Goal: Find specific page/section: Find specific page/section

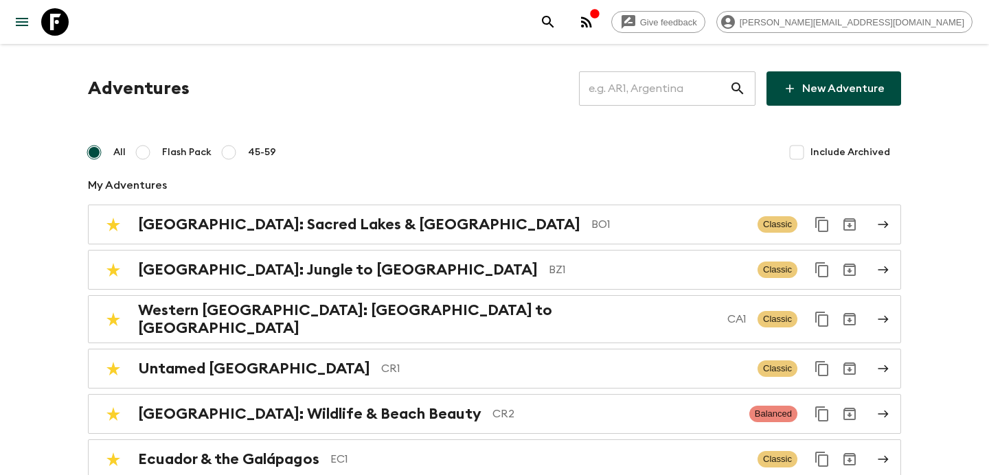
click at [595, 19] on icon "button" at bounding box center [586, 22] width 16 height 16
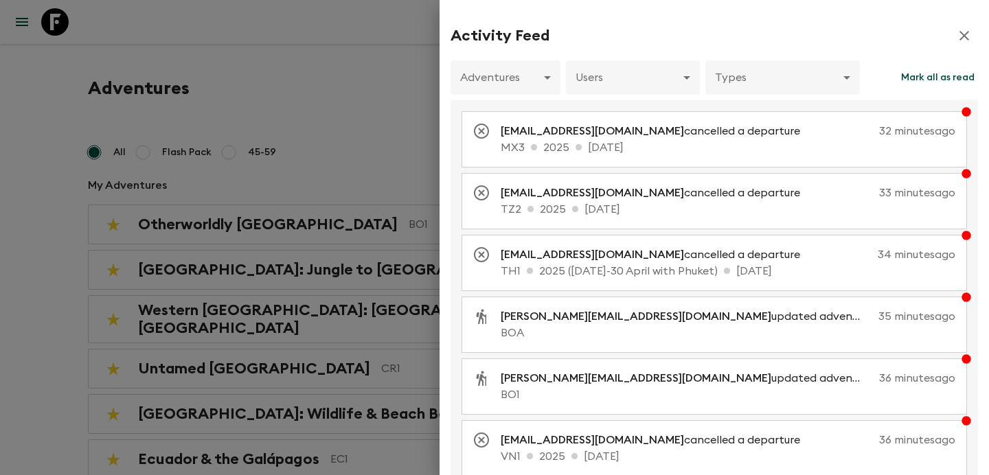
click at [363, 88] on div at bounding box center [494, 237] width 989 height 475
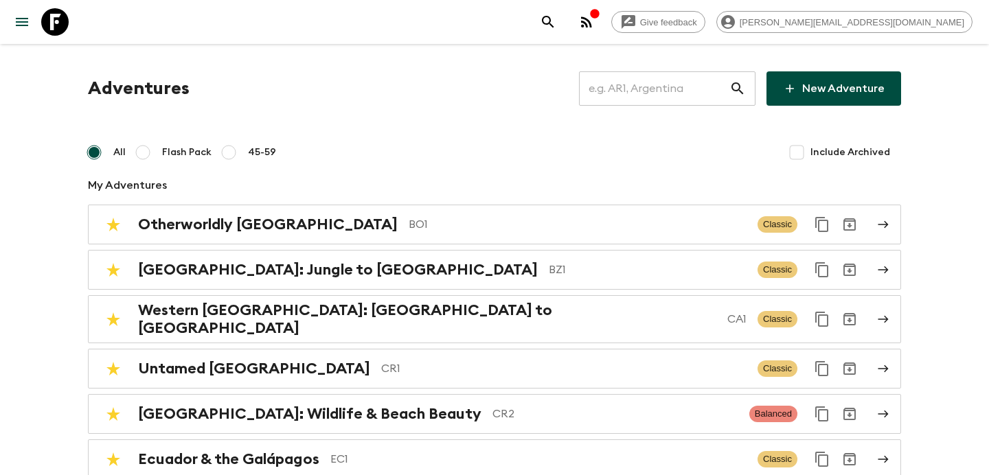
click at [644, 95] on input "text" at bounding box center [654, 88] width 150 height 38
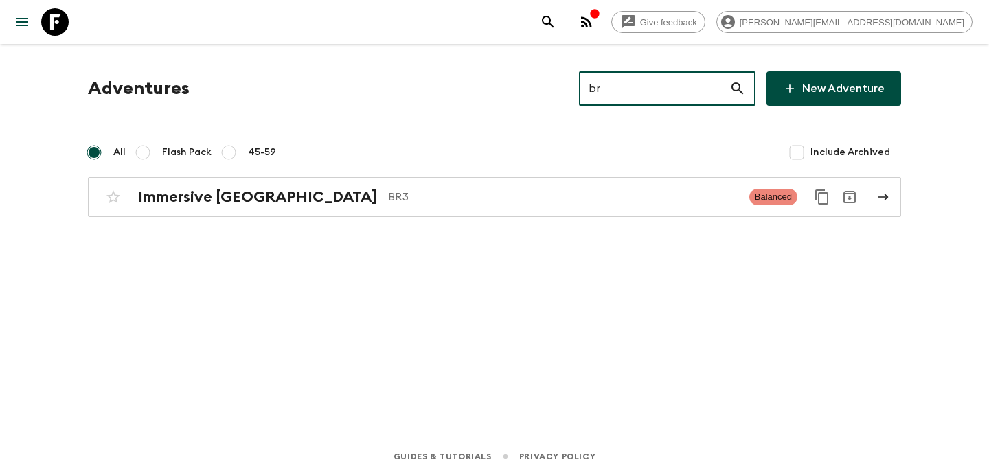
type input "br3"
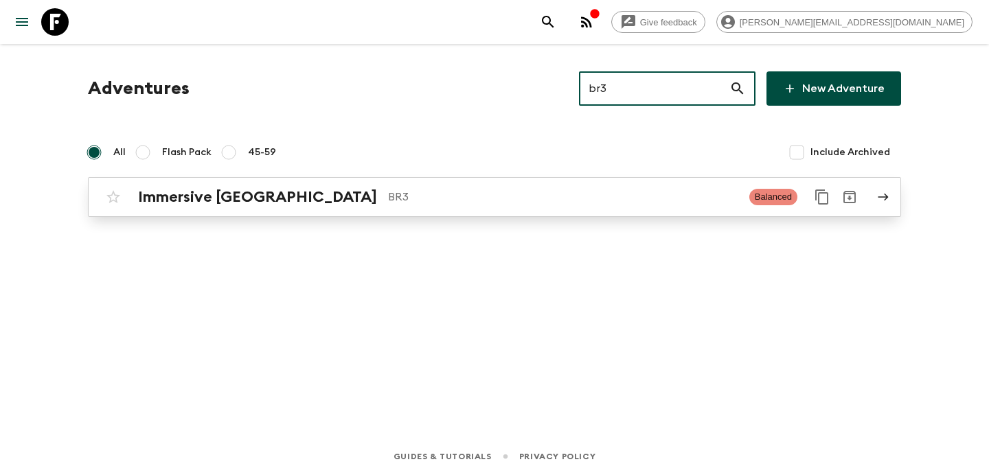
click at [544, 196] on p "BR3" at bounding box center [563, 197] width 350 height 16
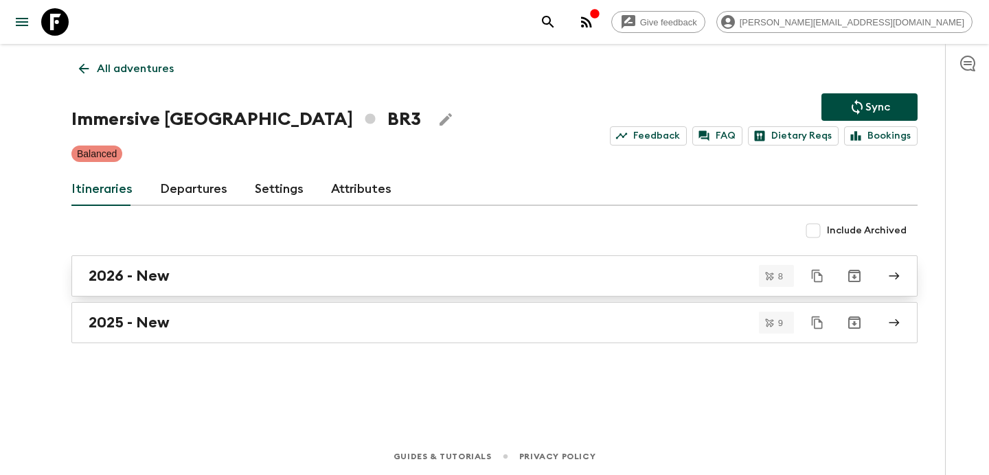
click at [305, 271] on div "2026 - New" at bounding box center [482, 276] width 786 height 18
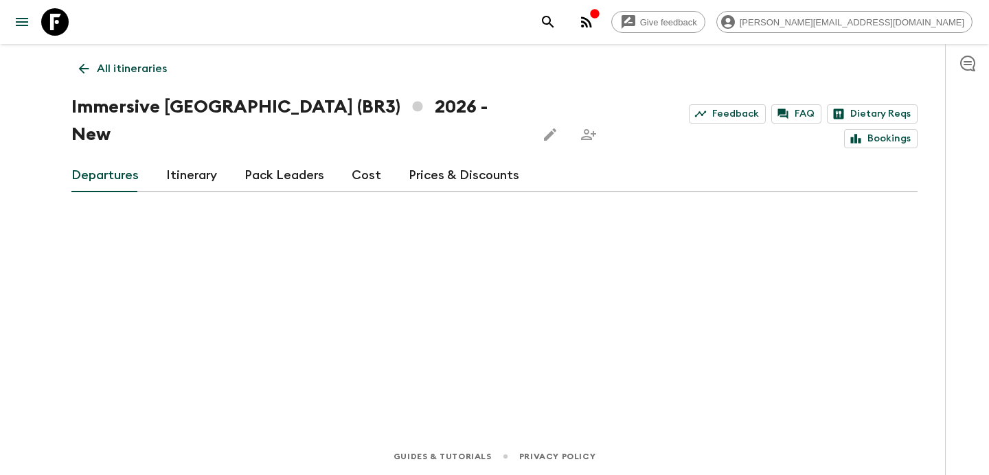
click at [148, 71] on p "All itineraries" at bounding box center [132, 68] width 70 height 16
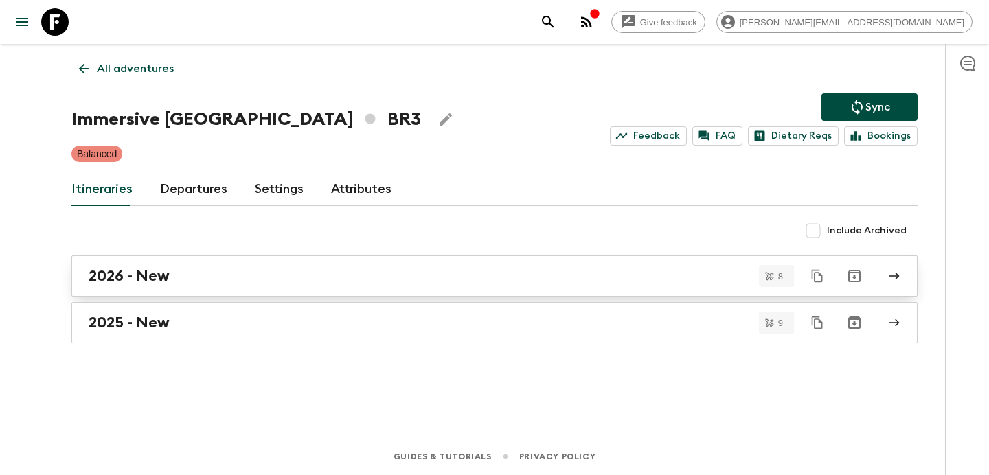
click at [273, 279] on div "2026 - New" at bounding box center [482, 276] width 786 height 18
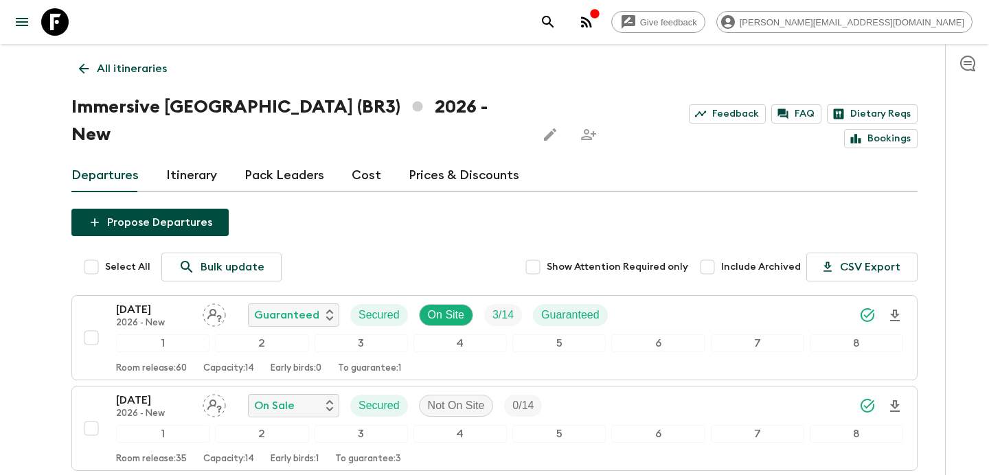
click at [142, 62] on p "All itineraries" at bounding box center [132, 68] width 70 height 16
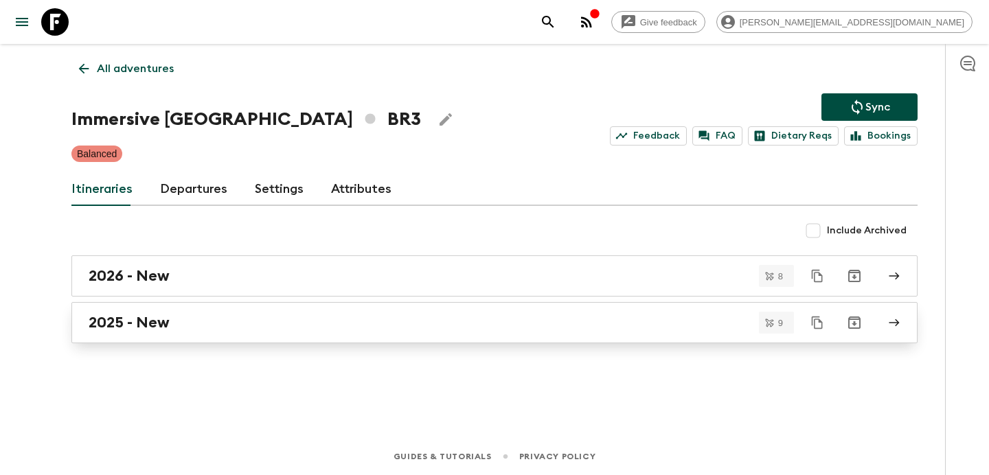
click at [263, 320] on div "2025 - New" at bounding box center [482, 323] width 786 height 18
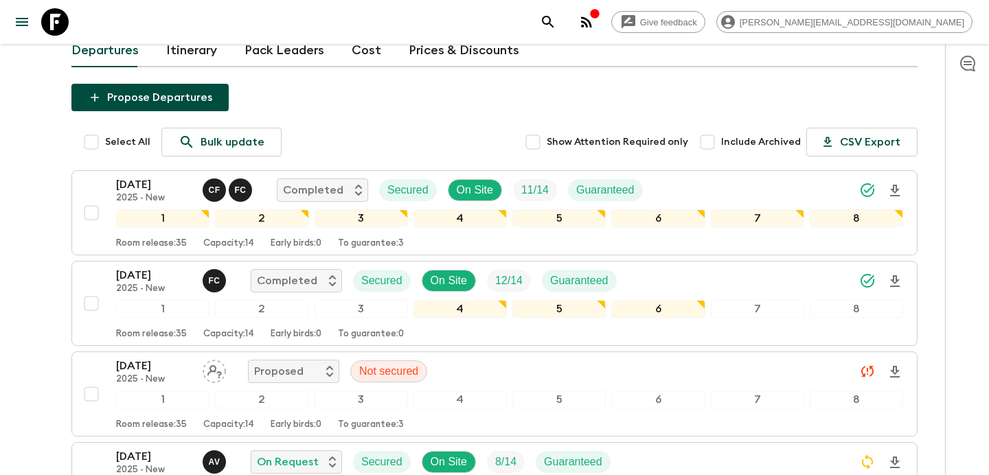
scroll to position [4, 0]
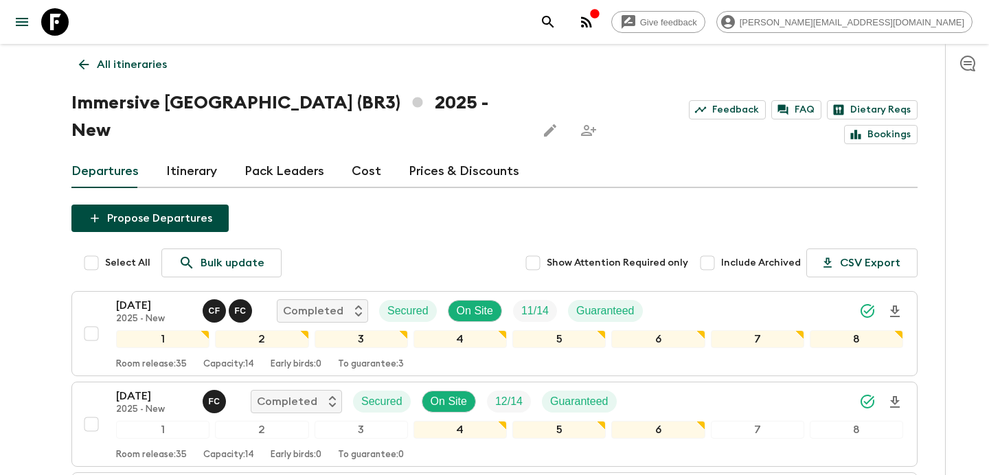
click at [715, 249] on input "Include Archived" at bounding box center [707, 262] width 27 height 27
checkbox input "false"
